Goal: Task Accomplishment & Management: Manage account settings

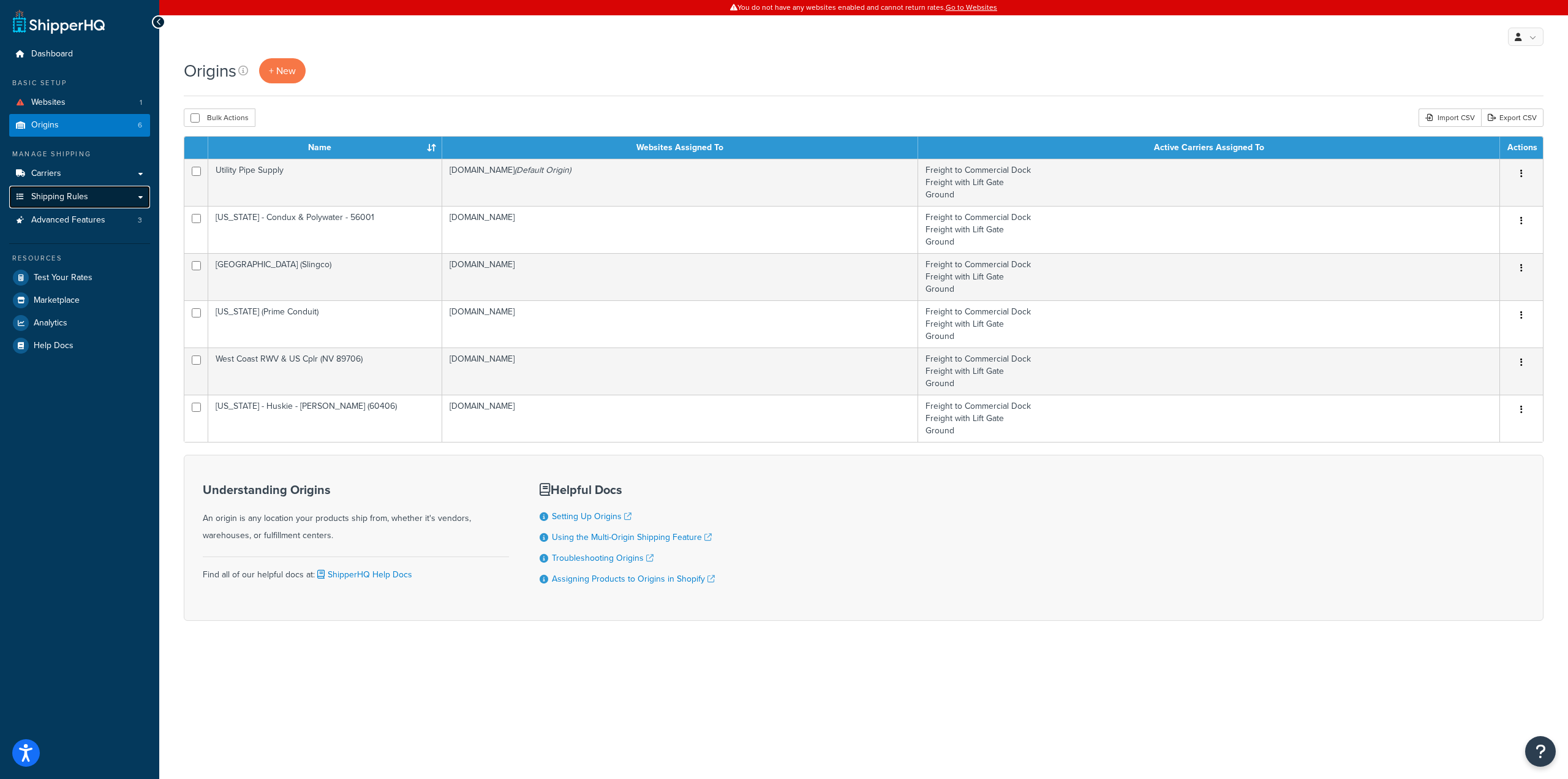
click at [71, 194] on span "Shipping Rules" at bounding box center [59, 197] width 57 height 10
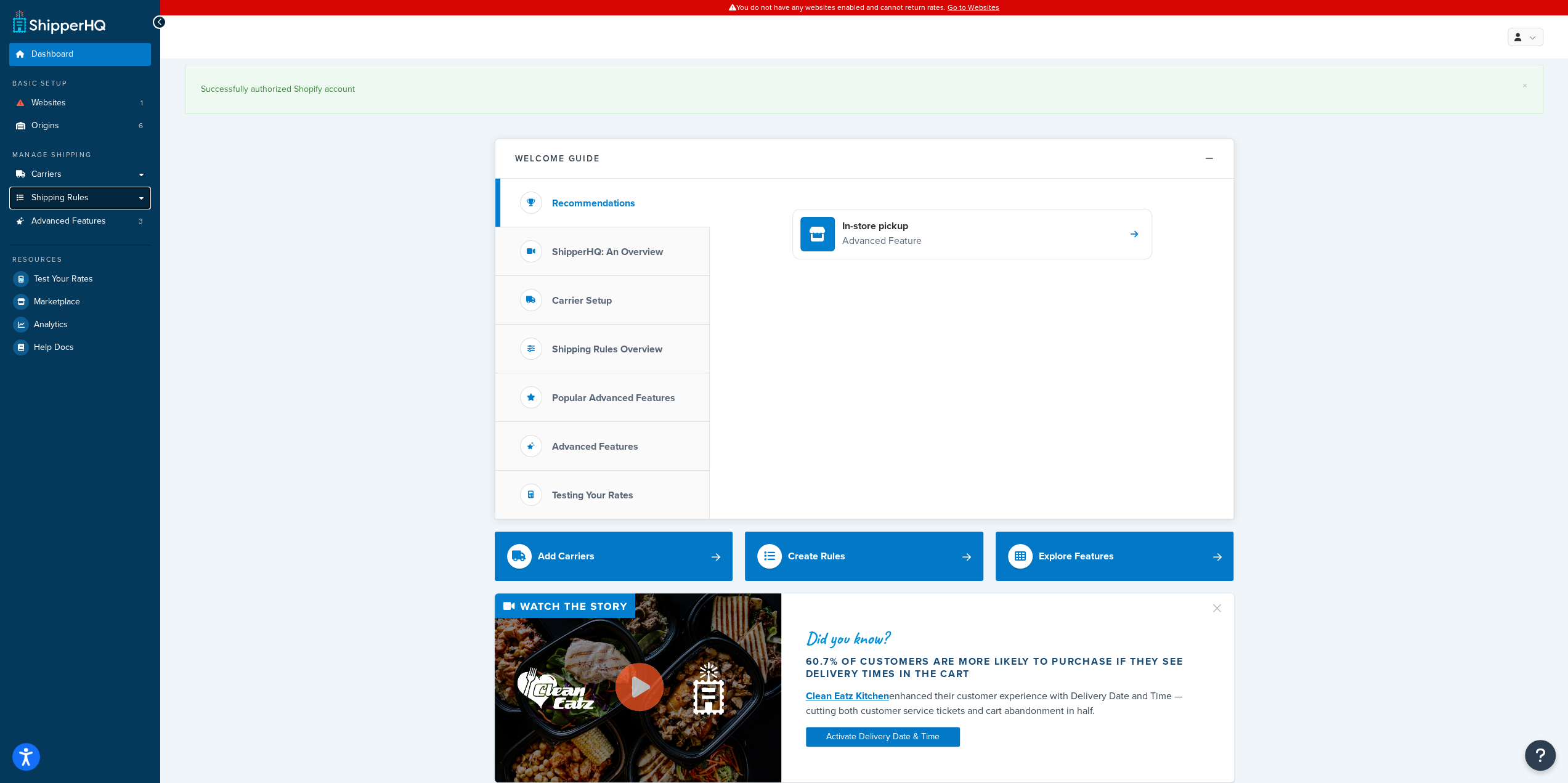
click at [55, 200] on span "Shipping Rules" at bounding box center [60, 198] width 57 height 11
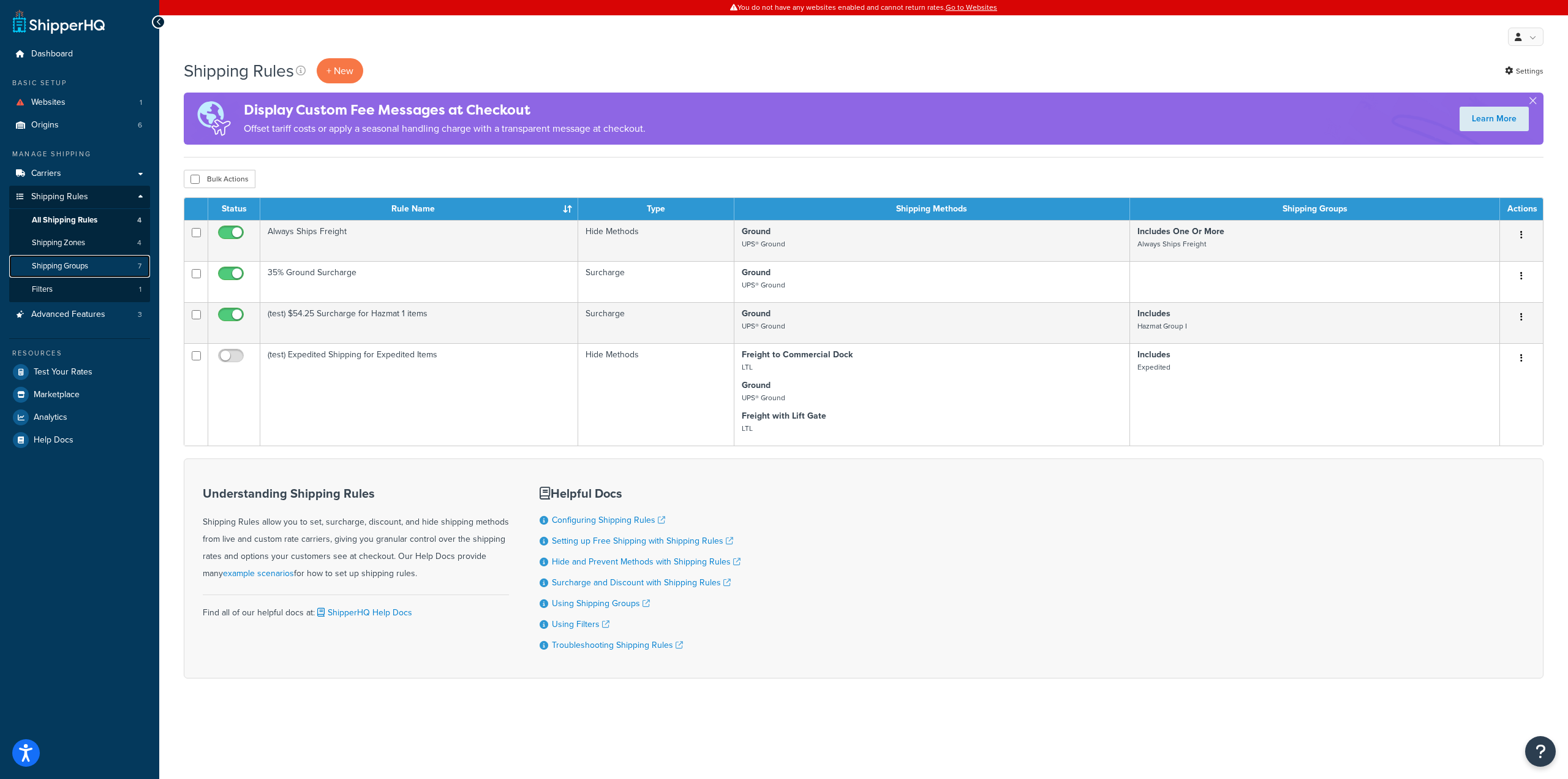
click at [85, 263] on span "Shipping Groups" at bounding box center [60, 266] width 56 height 10
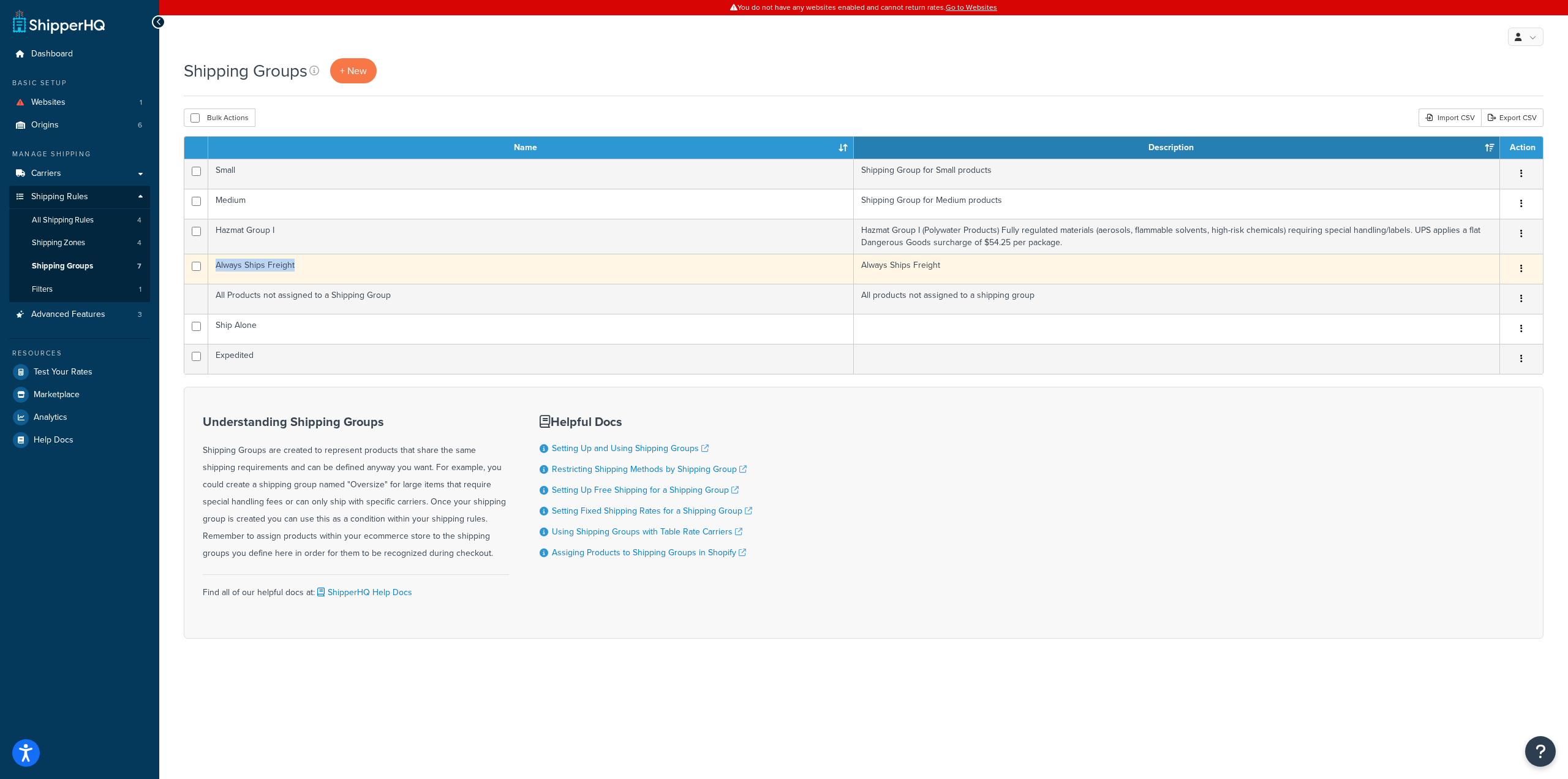
drag, startPoint x: 293, startPoint y: 266, endPoint x: 217, endPoint y: 275, distance: 76.5
click at [217, 275] on td "Always Ships Freight" at bounding box center [531, 268] width 646 height 30
